Goal: Information Seeking & Learning: Learn about a topic

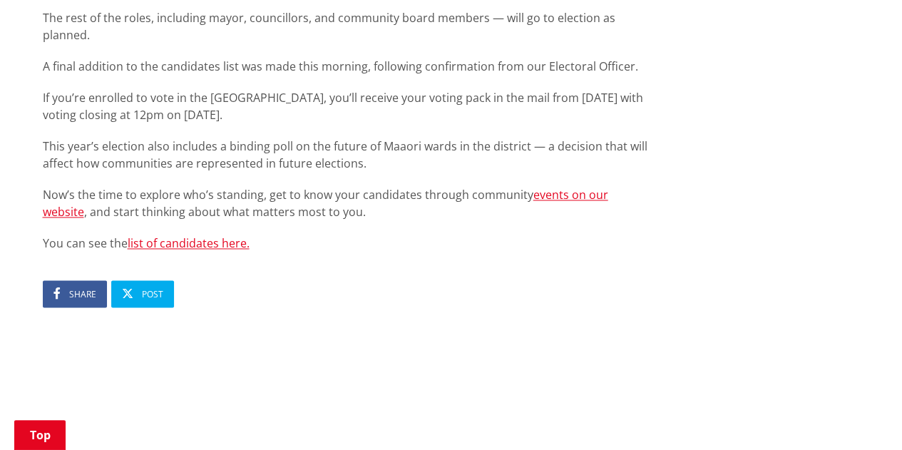
scroll to position [945, 0]
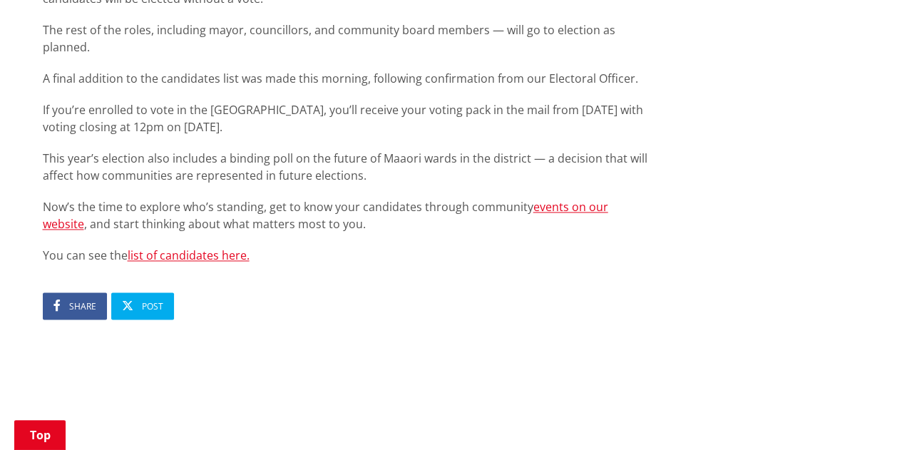
click at [191, 247] on link "list of candidates here." at bounding box center [189, 255] width 122 height 16
click at [197, 247] on link "list of candidates here." at bounding box center [189, 255] width 122 height 16
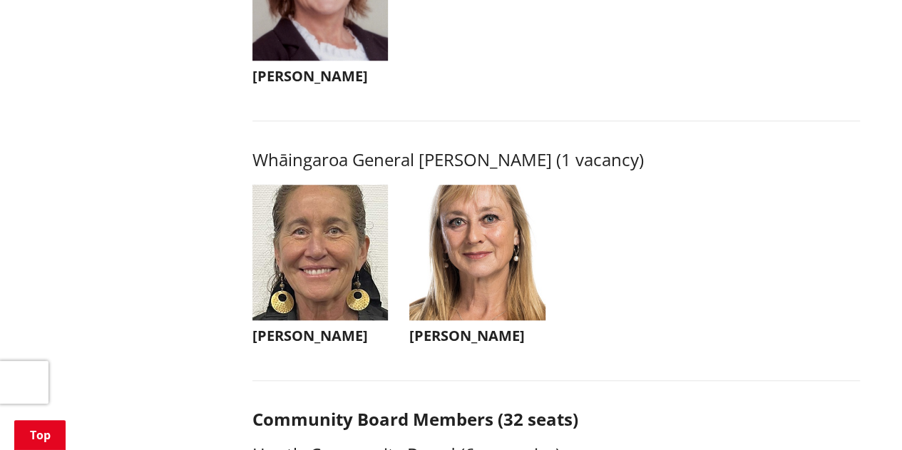
scroll to position [3347, 0]
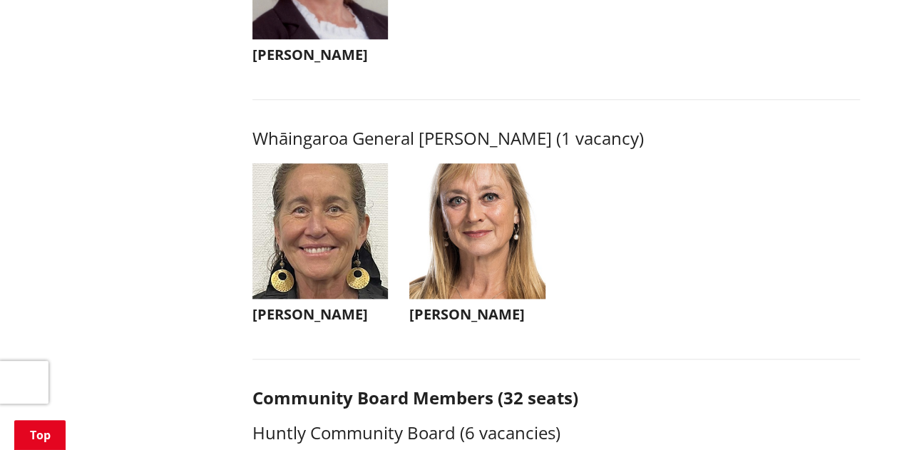
drag, startPoint x: 527, startPoint y: 333, endPoint x: 289, endPoint y: 331, distance: 237.3
click at [289, 331] on ul "Lisa Thomson Lisa Thomson I'm very privileged to represent our community at cou…" at bounding box center [556, 257] width 629 height 189
click at [294, 279] on img "button" at bounding box center [320, 231] width 136 height 136
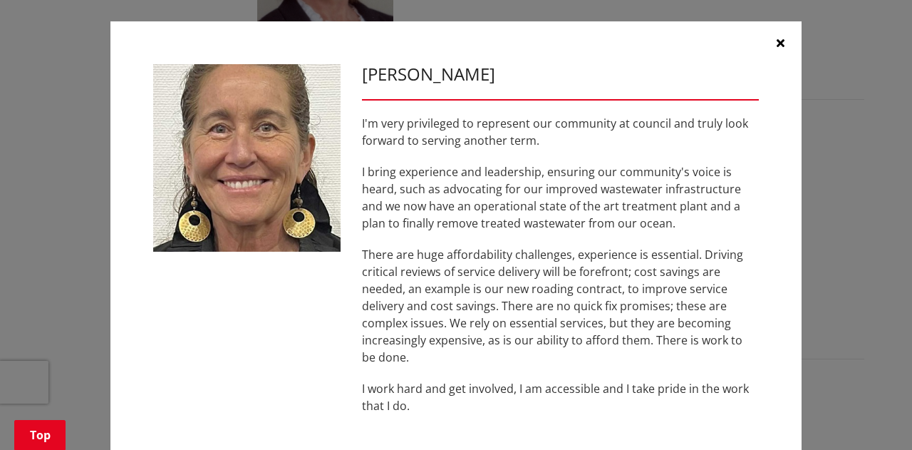
click at [778, 40] on icon "button" at bounding box center [781, 42] width 8 height 11
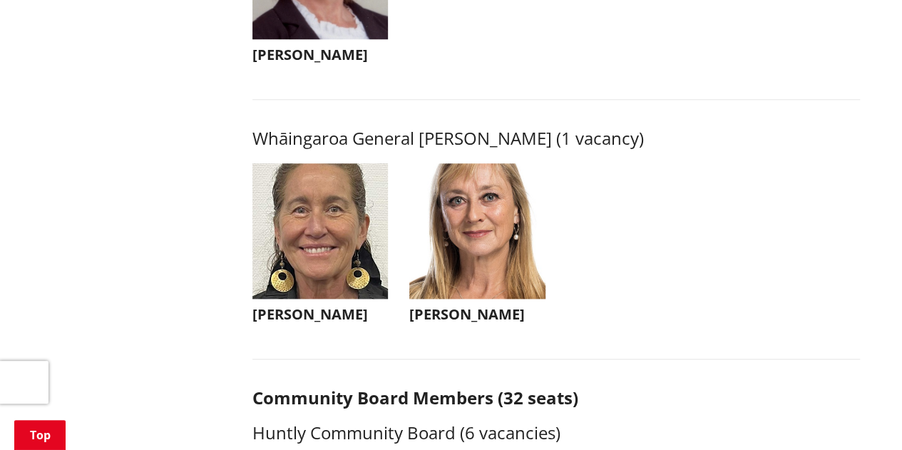
click at [507, 263] on img "button" at bounding box center [477, 231] width 136 height 136
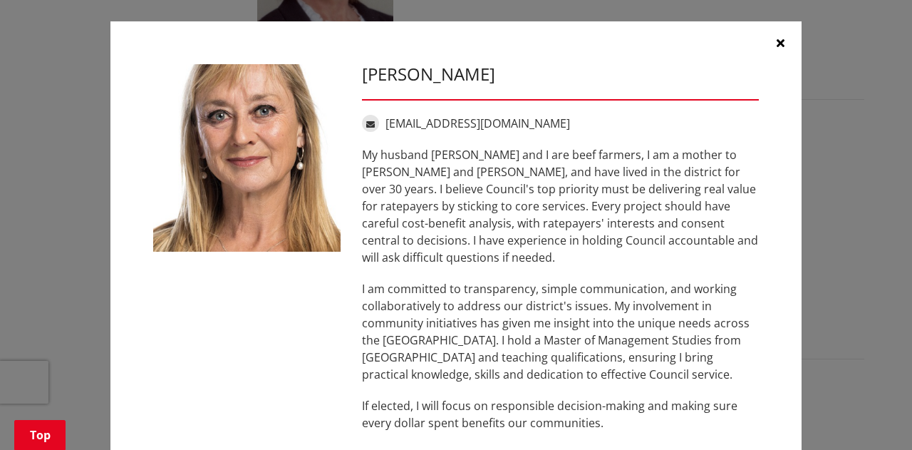
click at [777, 45] on icon "button" at bounding box center [781, 42] width 8 height 11
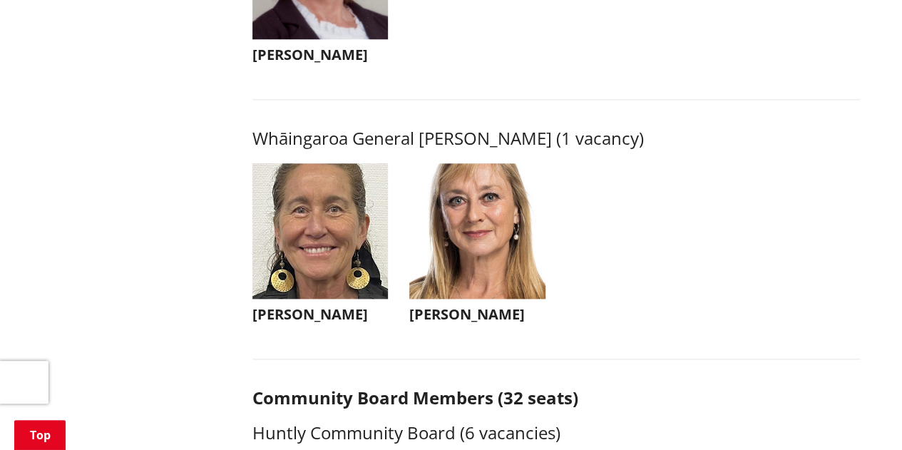
click at [290, 323] on h3 "Lisa Thomson" at bounding box center [320, 314] width 136 height 17
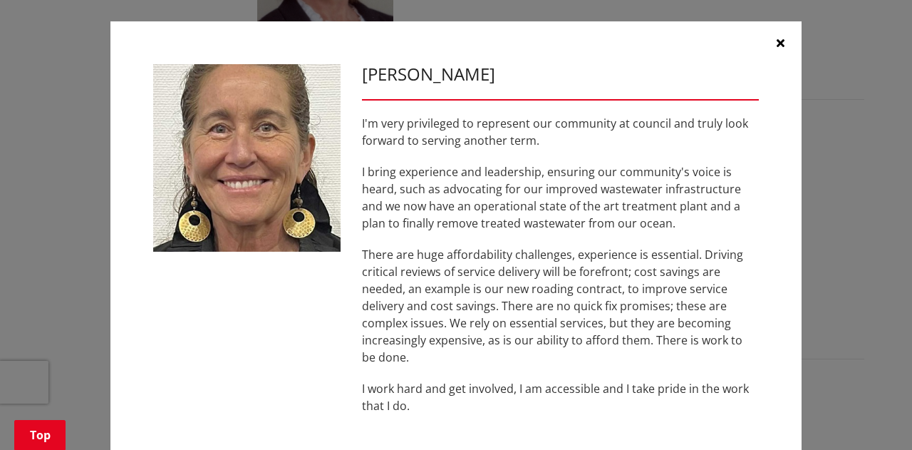
click at [777, 46] on icon "button" at bounding box center [781, 42] width 8 height 11
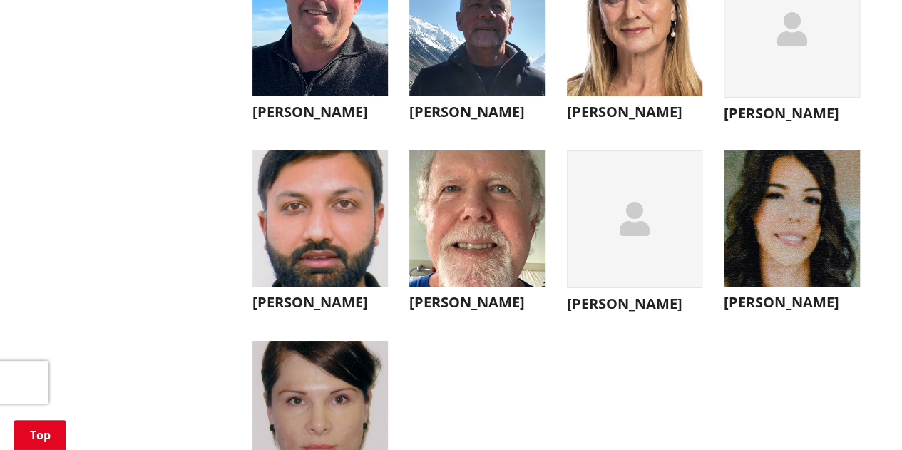
scroll to position [5126, 0]
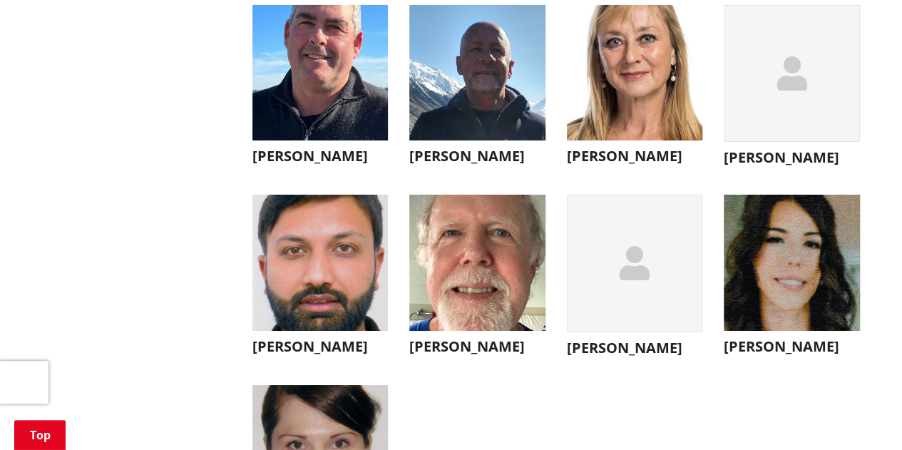
click at [309, 118] on img "button" at bounding box center [320, 73] width 136 height 136
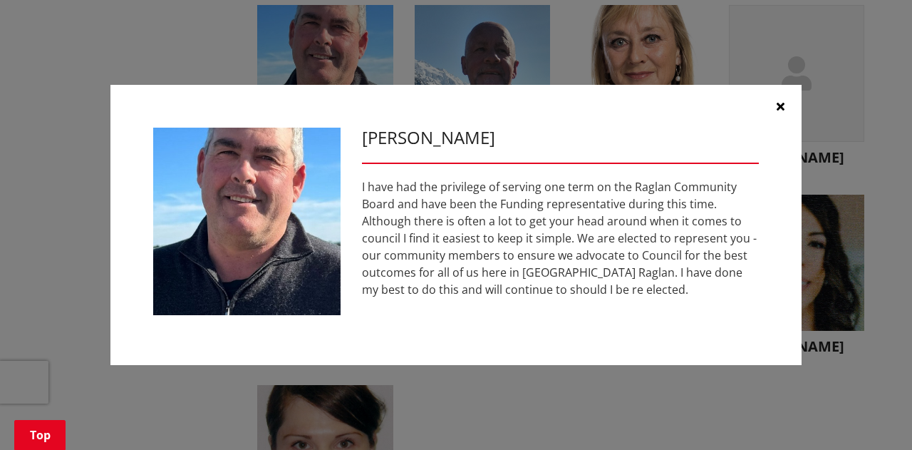
click at [767, 117] on button "button" at bounding box center [780, 106] width 43 height 43
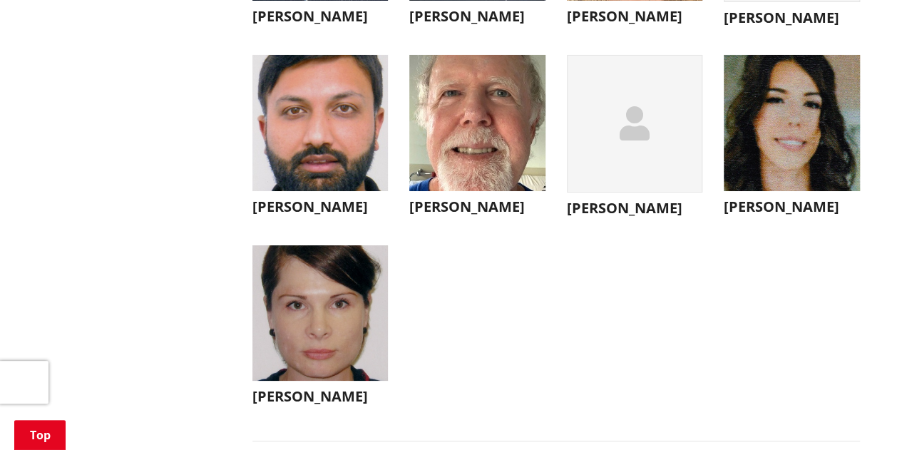
scroll to position [5260, 0]
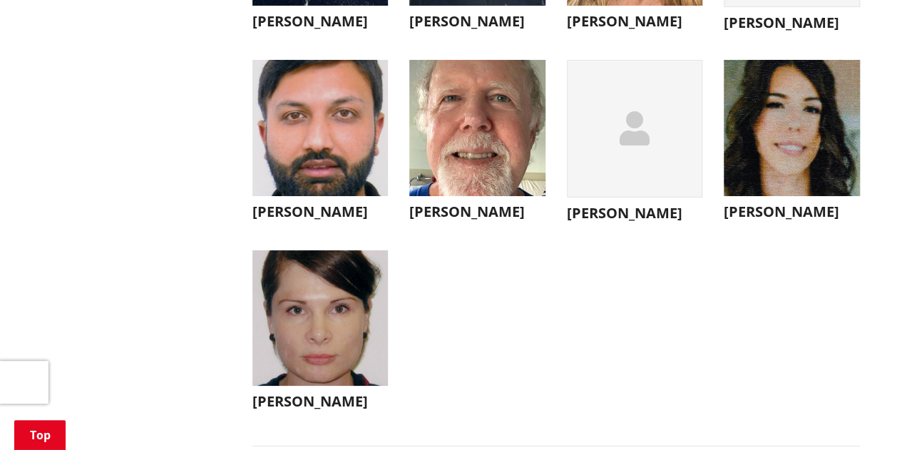
click at [308, 169] on img "button" at bounding box center [320, 128] width 136 height 136
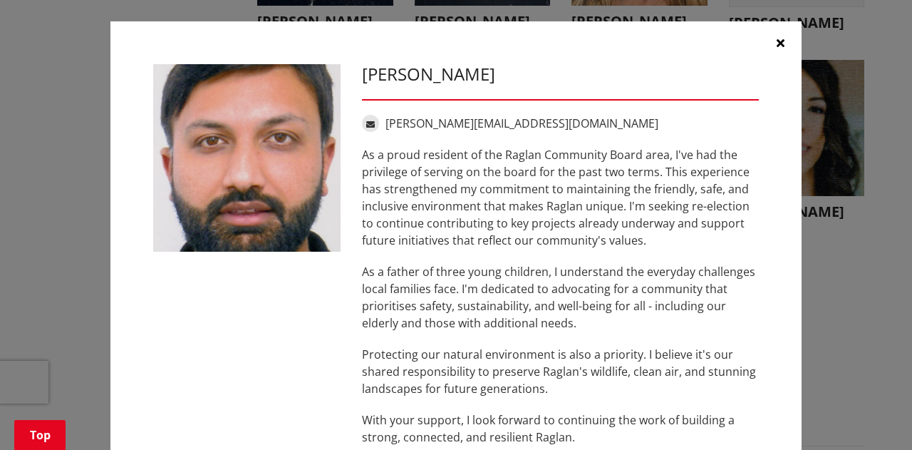
click at [770, 39] on button "button" at bounding box center [780, 42] width 43 height 43
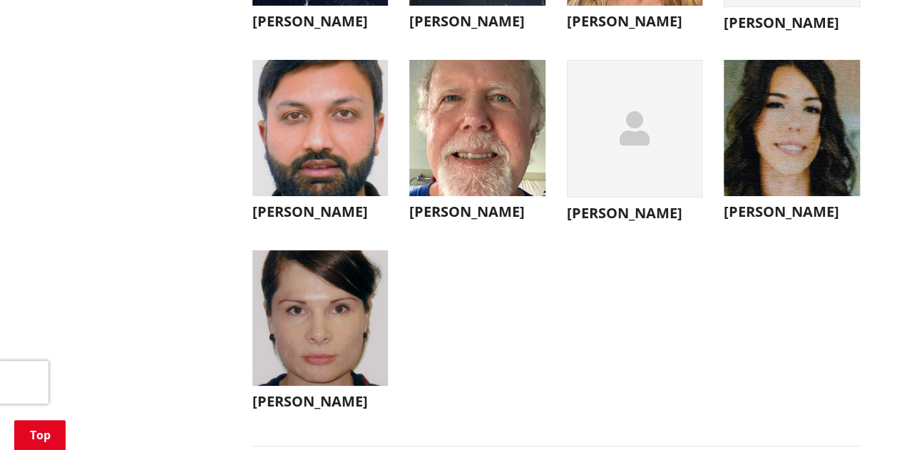
click at [327, 341] on img "button" at bounding box center [320, 318] width 136 height 136
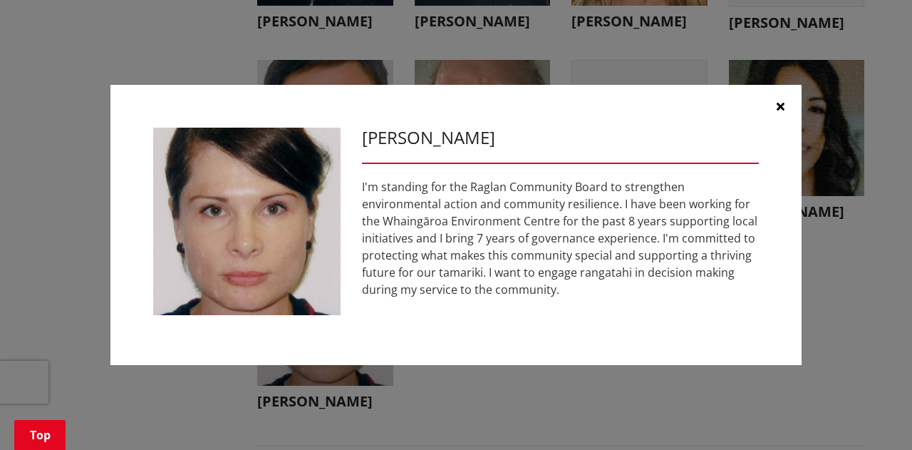
click at [780, 106] on icon "button" at bounding box center [781, 105] width 8 height 11
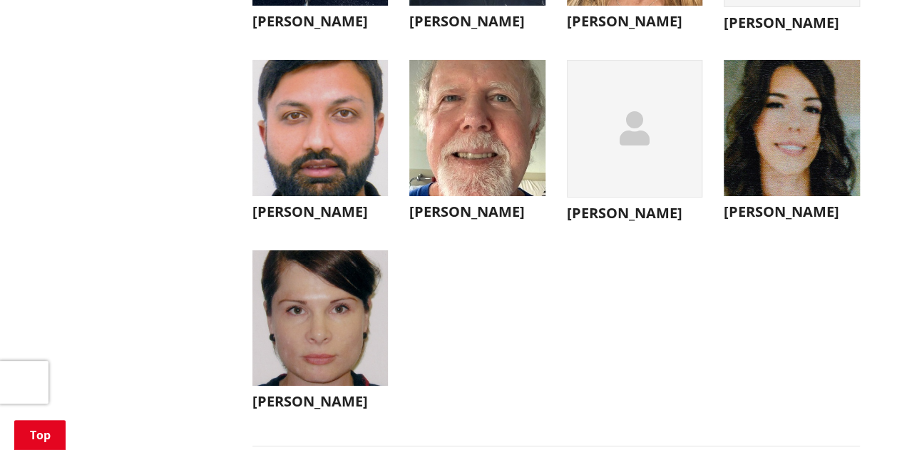
click at [504, 169] on img "button" at bounding box center [477, 128] width 136 height 136
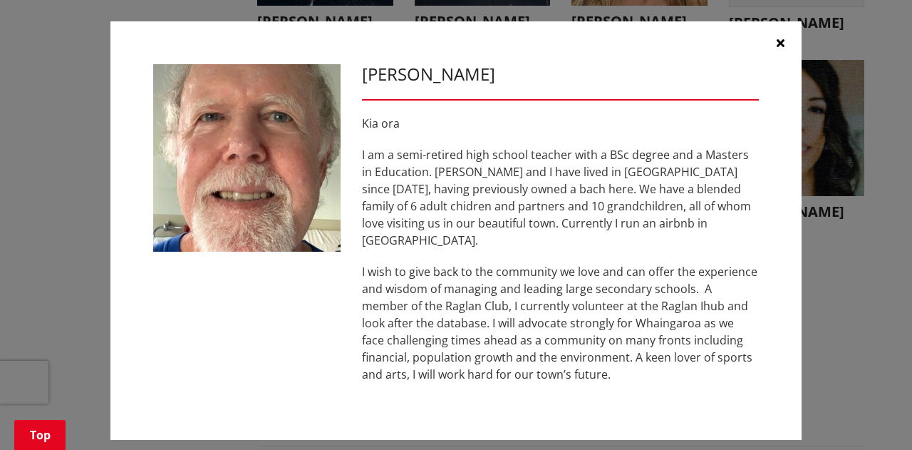
click at [785, 45] on button "button" at bounding box center [780, 42] width 43 height 43
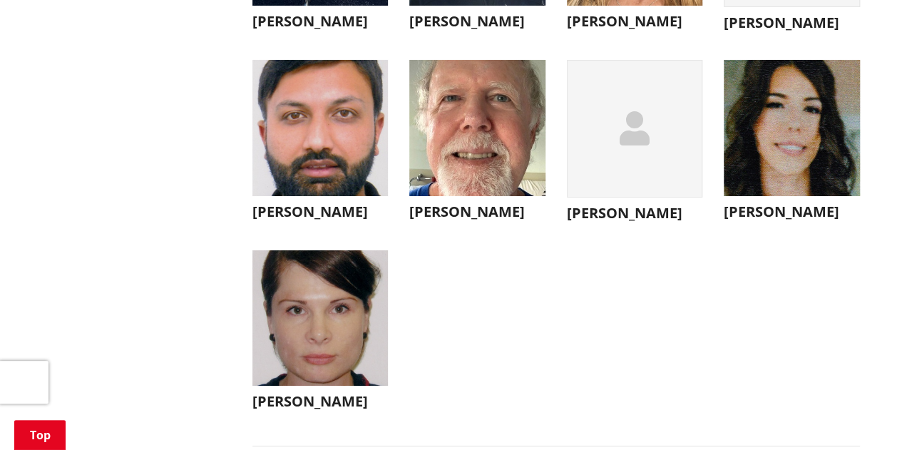
click at [785, 185] on img "button" at bounding box center [791, 128] width 136 height 136
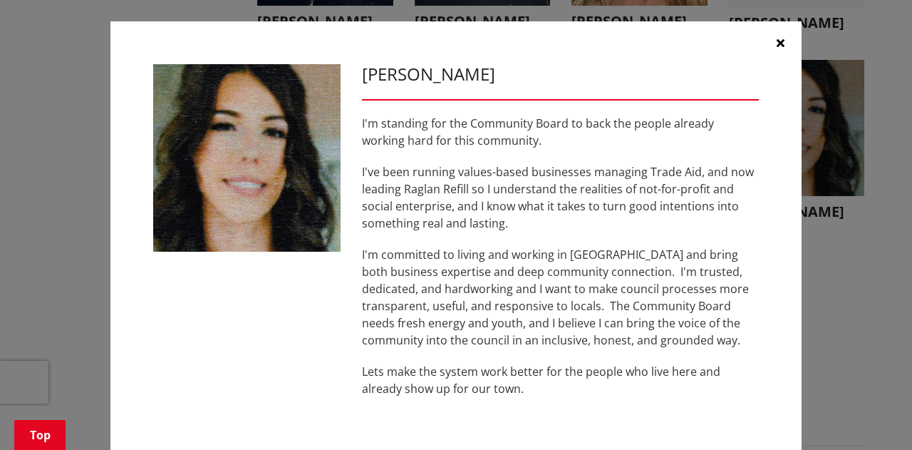
click at [777, 43] on icon "button" at bounding box center [781, 42] width 8 height 11
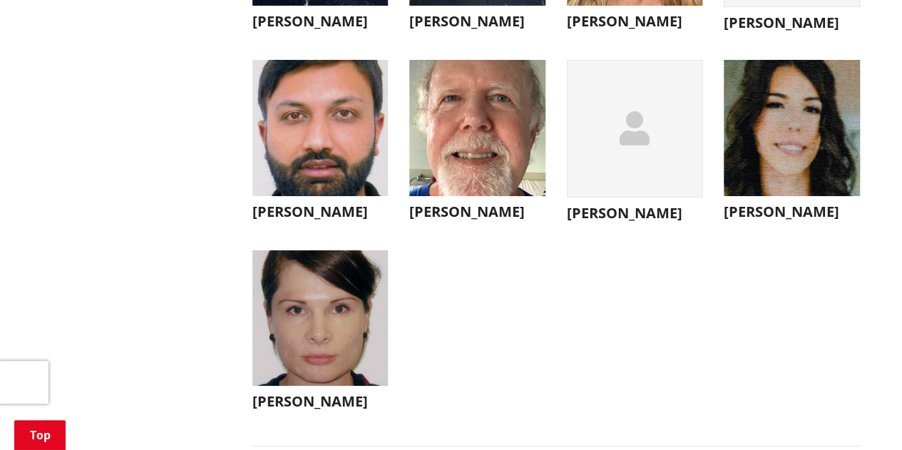
scroll to position [4867, 0]
